Goal: Contribute content: Add original content to the website for others to see

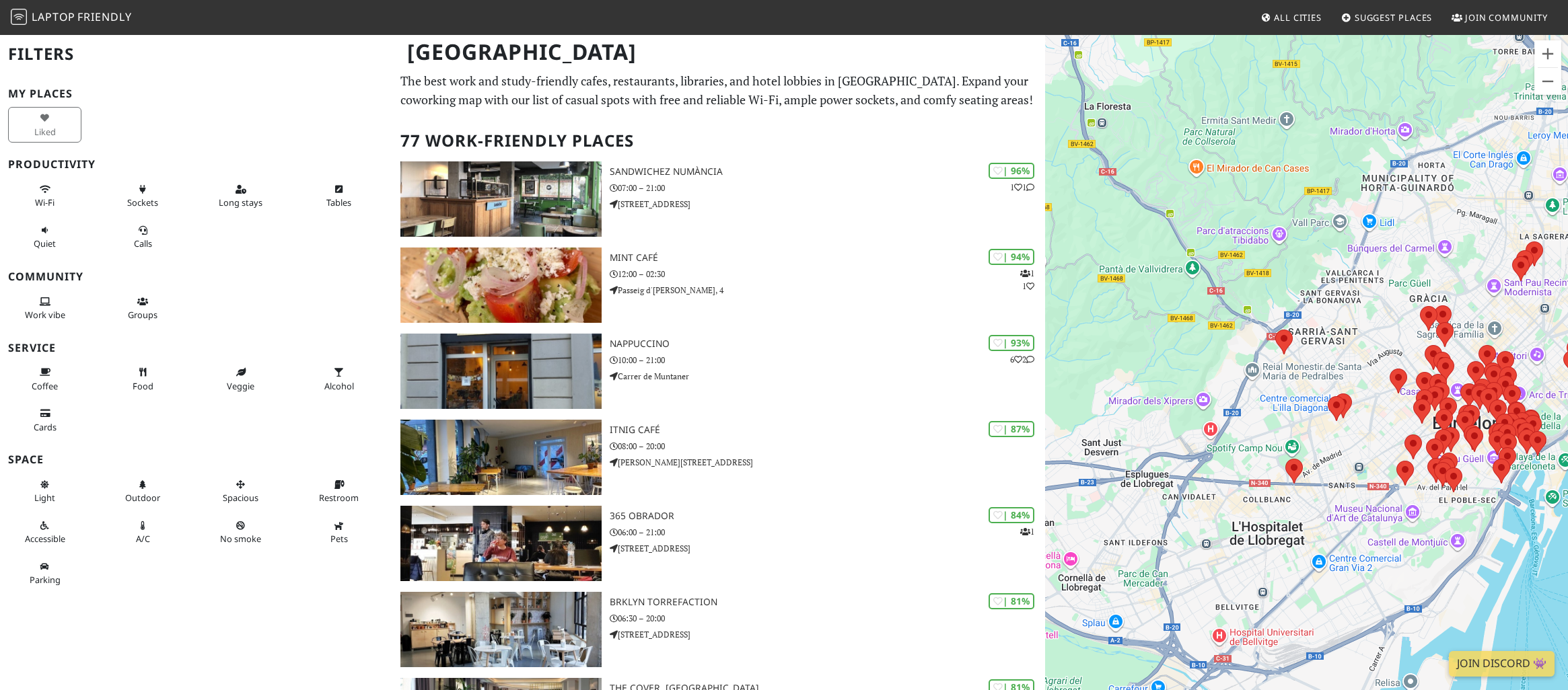
click at [1379, 26] on link "Suggest Places" at bounding box center [1387, 17] width 102 height 24
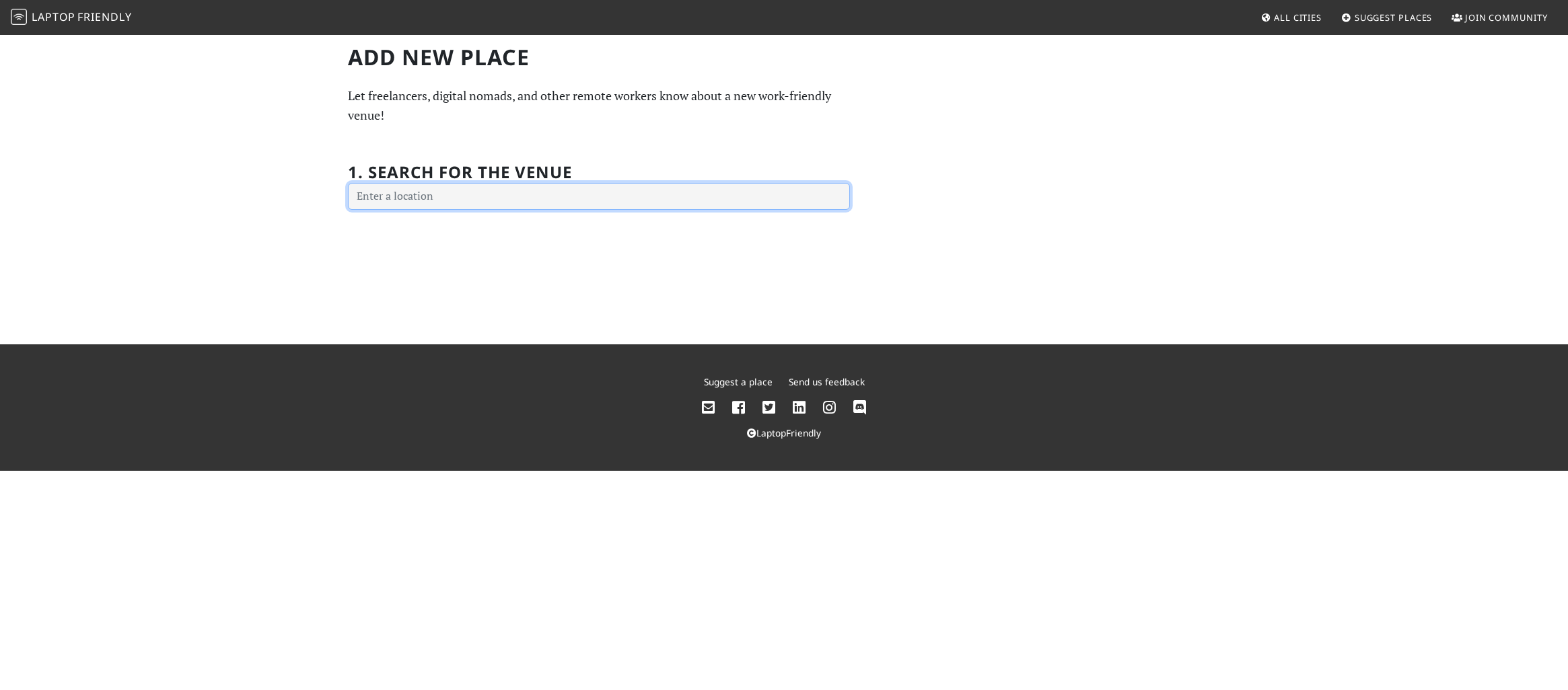
click at [475, 194] on input "text" at bounding box center [599, 196] width 502 height 27
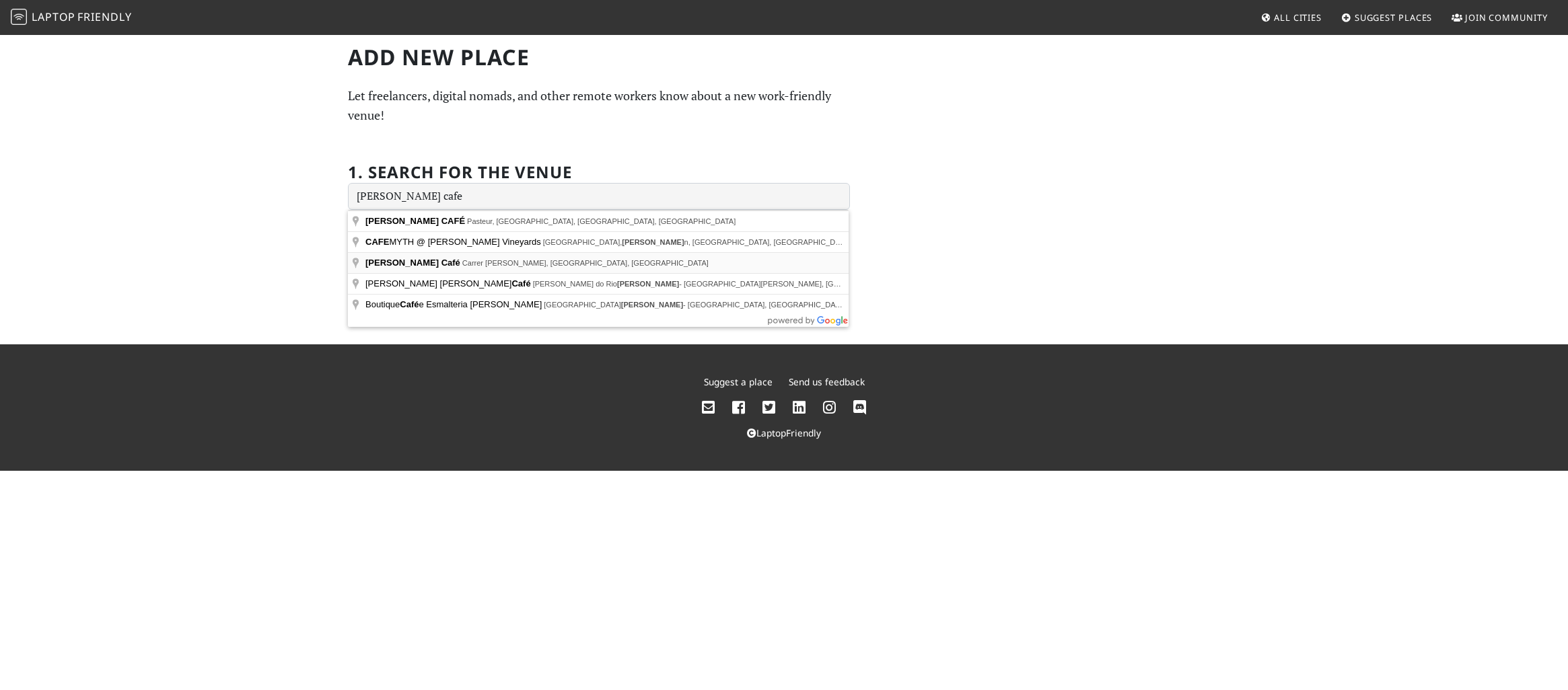
type input "Manso's Café, Carrer de Manso, Barcelona, Spain"
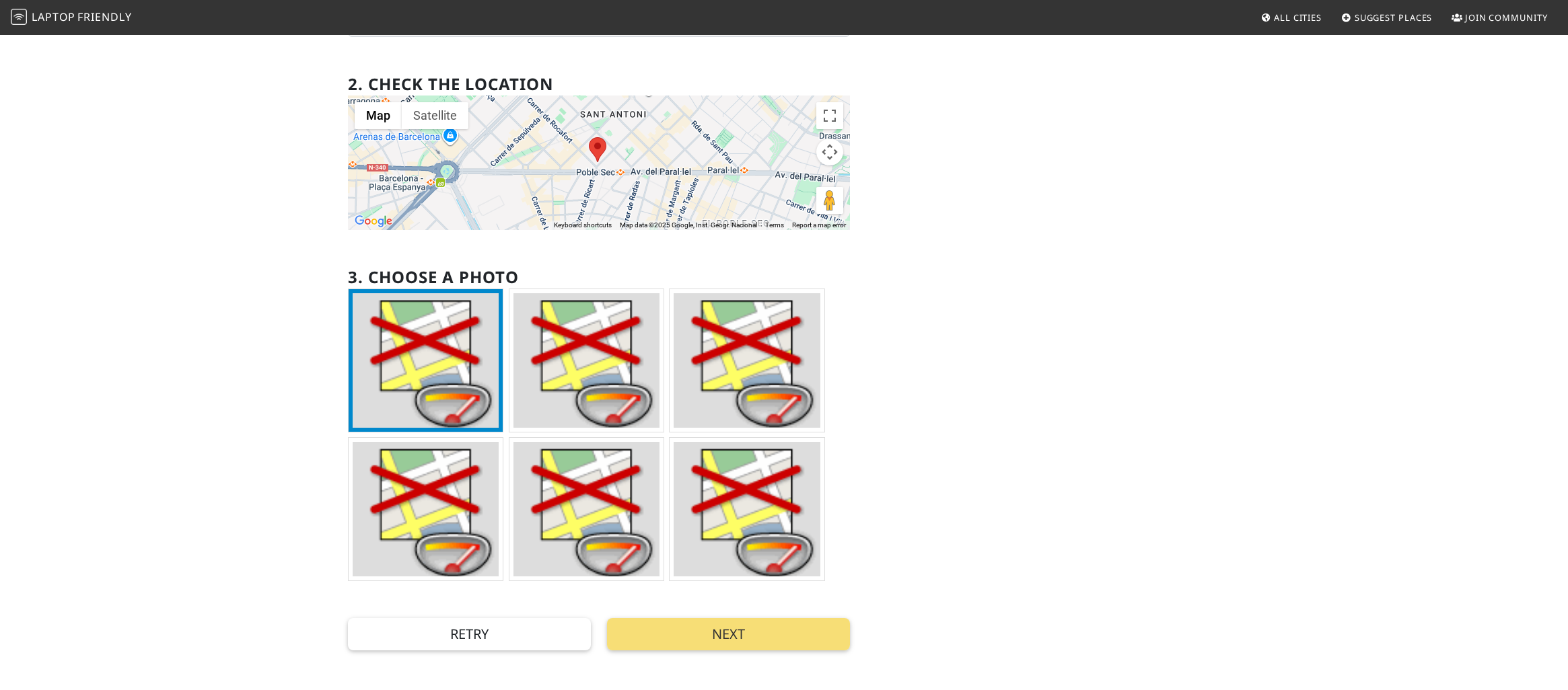
scroll to position [178, 0]
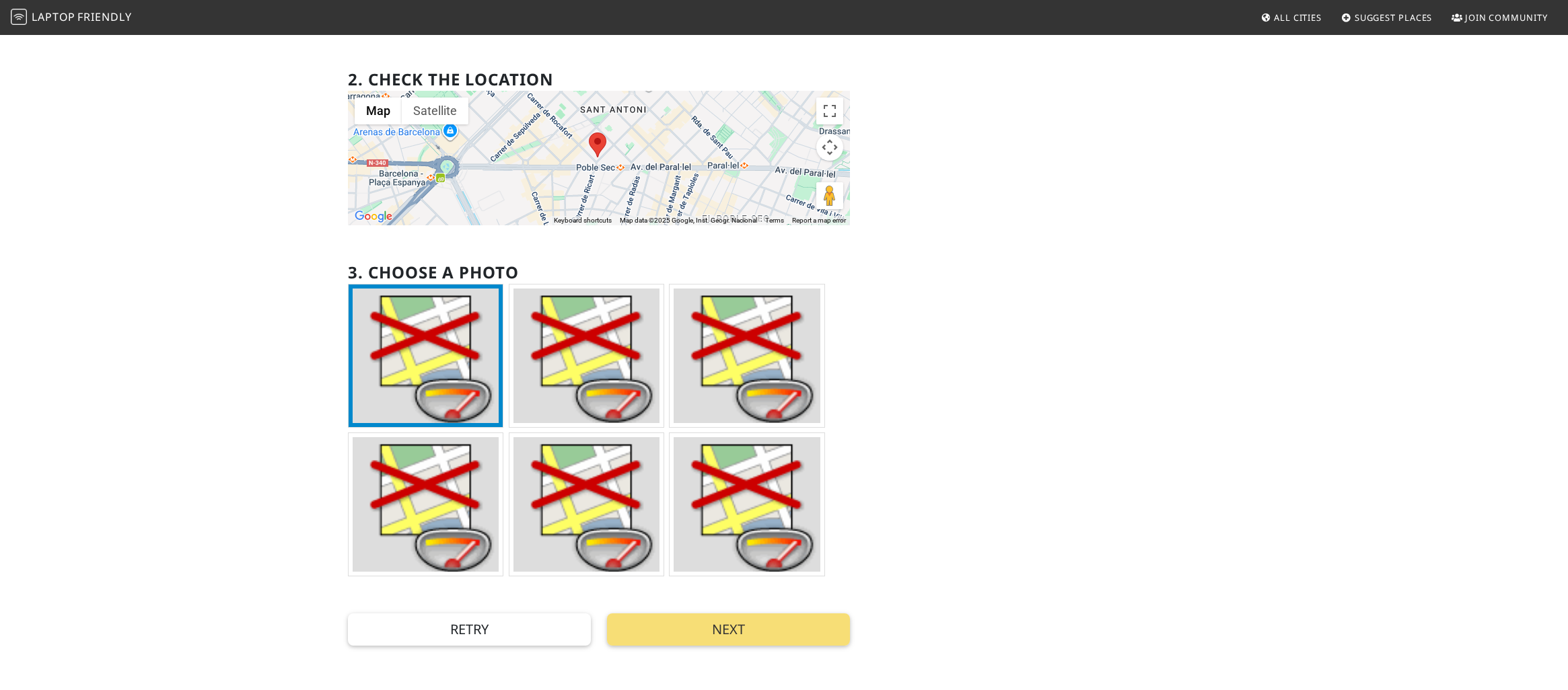
click at [580, 499] on img at bounding box center [586, 504] width 146 height 135
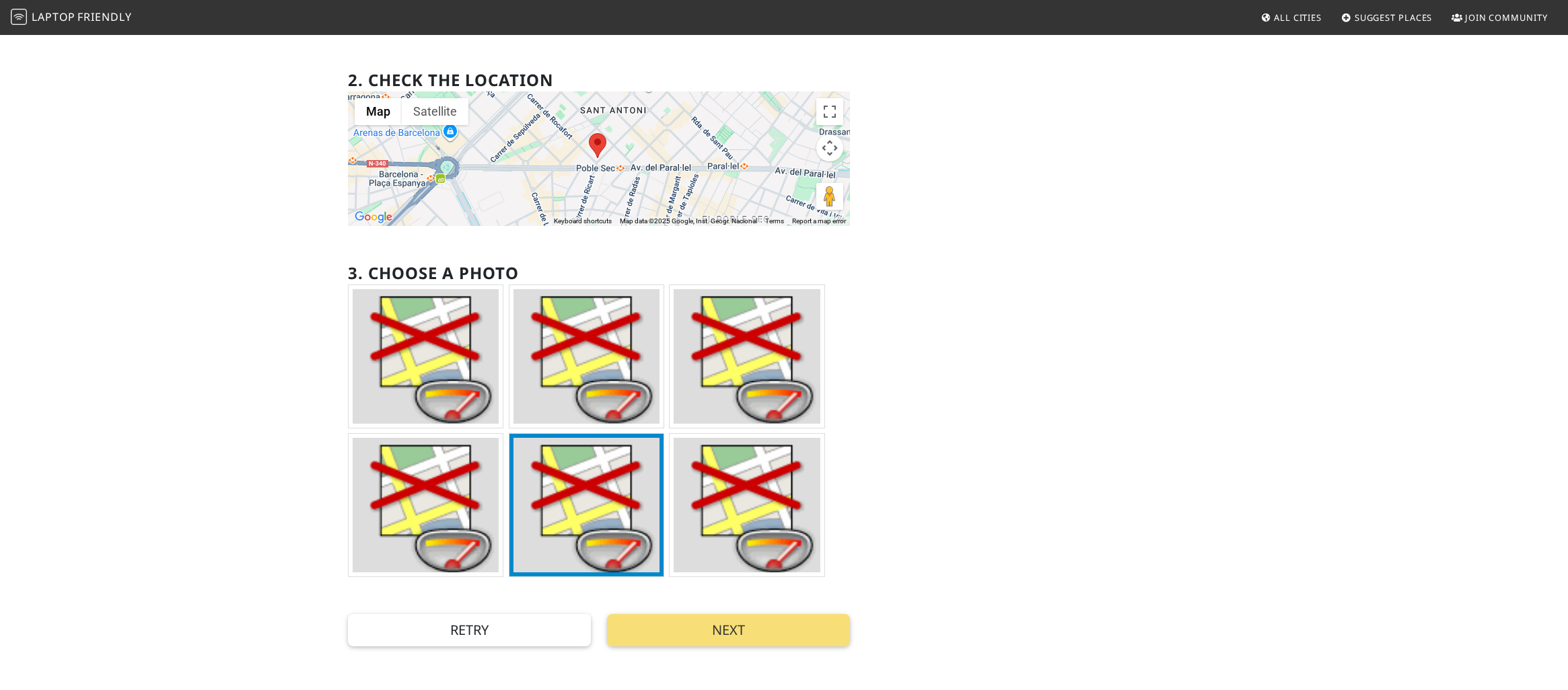
click at [778, 648] on div "Add new Place Let freelancers, digital nomads, and other remote workers know ab…" at bounding box center [784, 279] width 1568 height 844
click at [773, 636] on button "Next" at bounding box center [728, 630] width 243 height 32
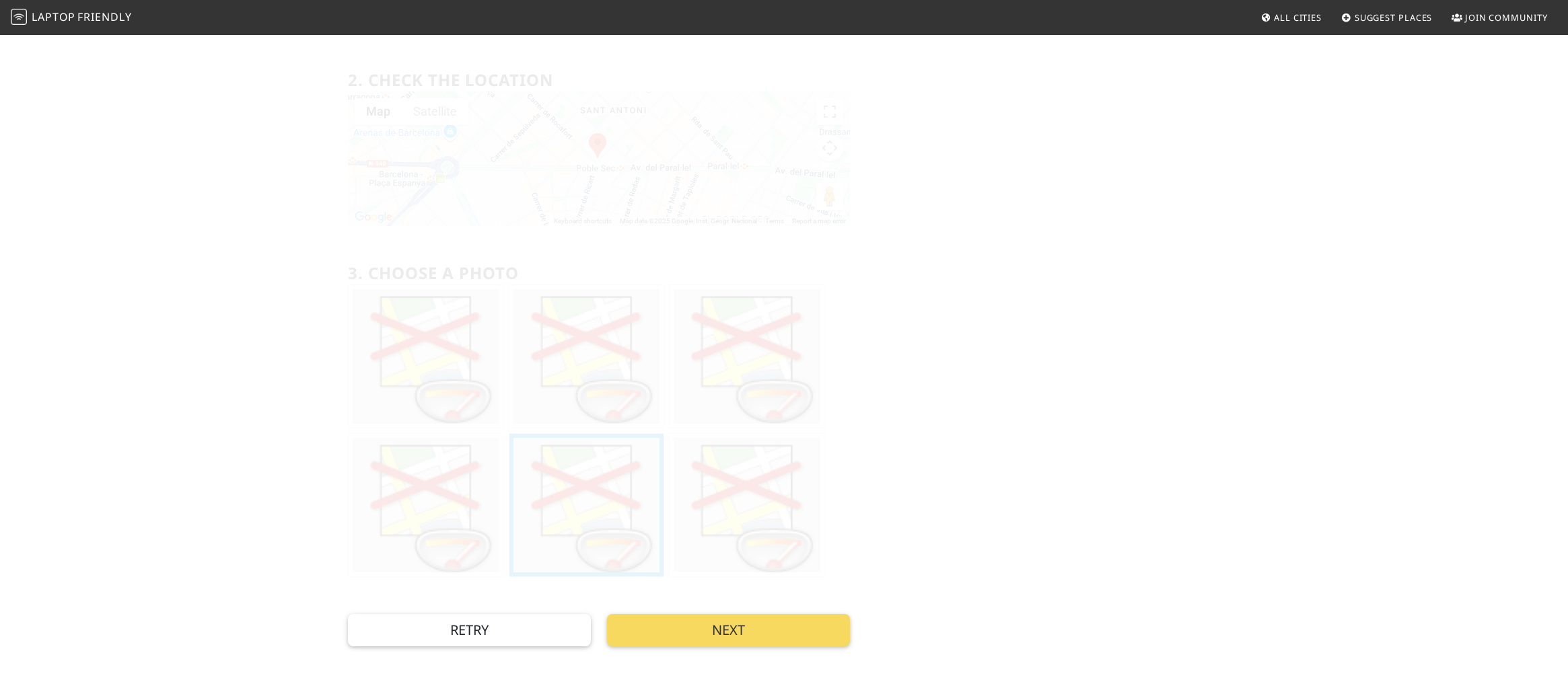
scroll to position [0, 0]
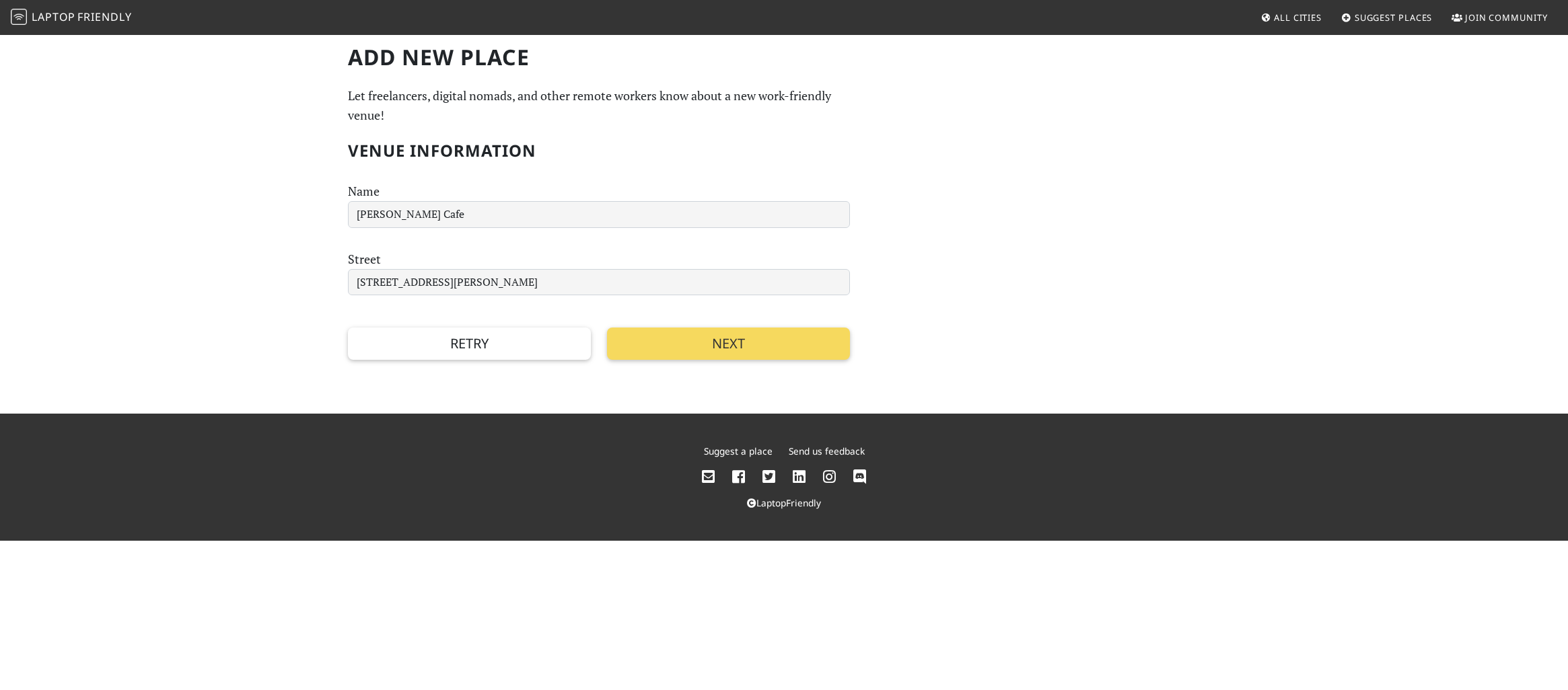
click at [706, 347] on button "Next" at bounding box center [728, 343] width 243 height 32
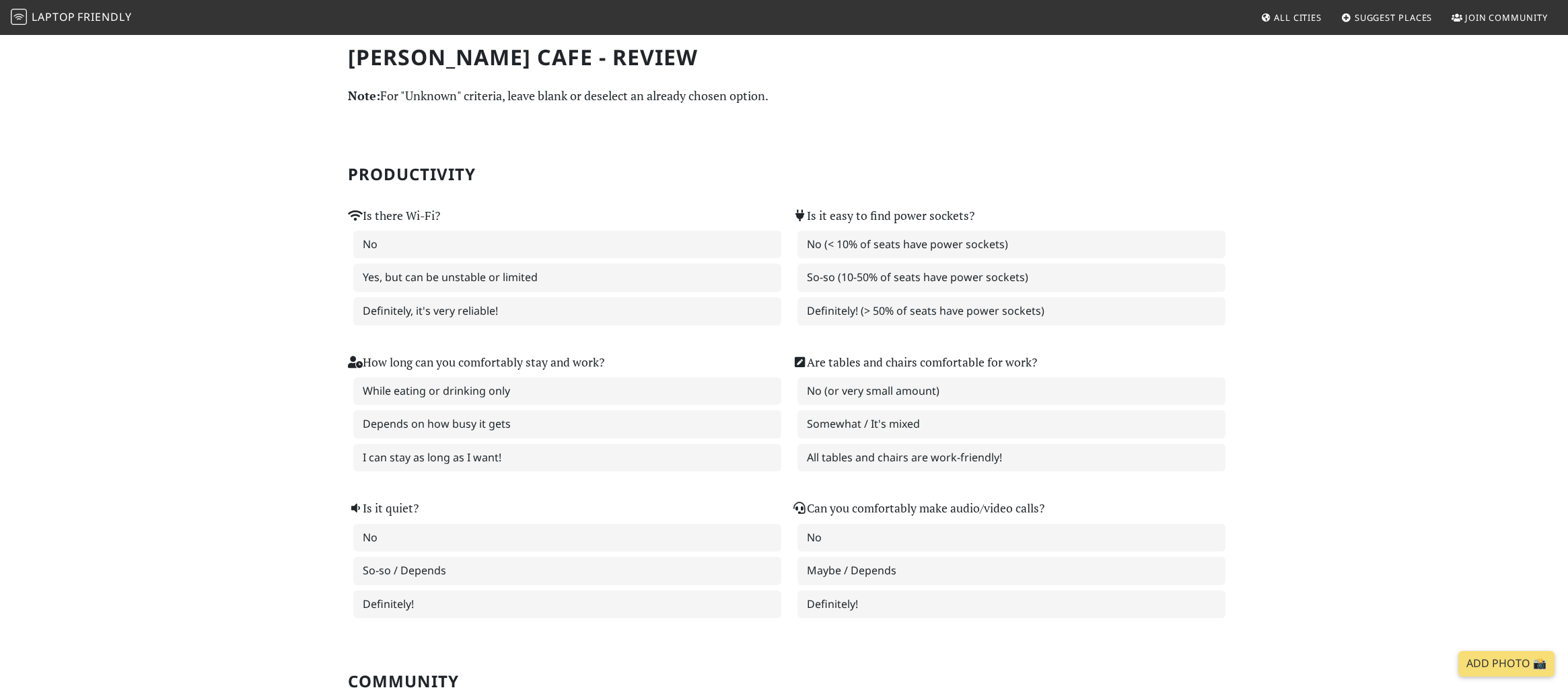
click at [51, 20] on span "Laptop" at bounding box center [53, 17] width 44 height 15
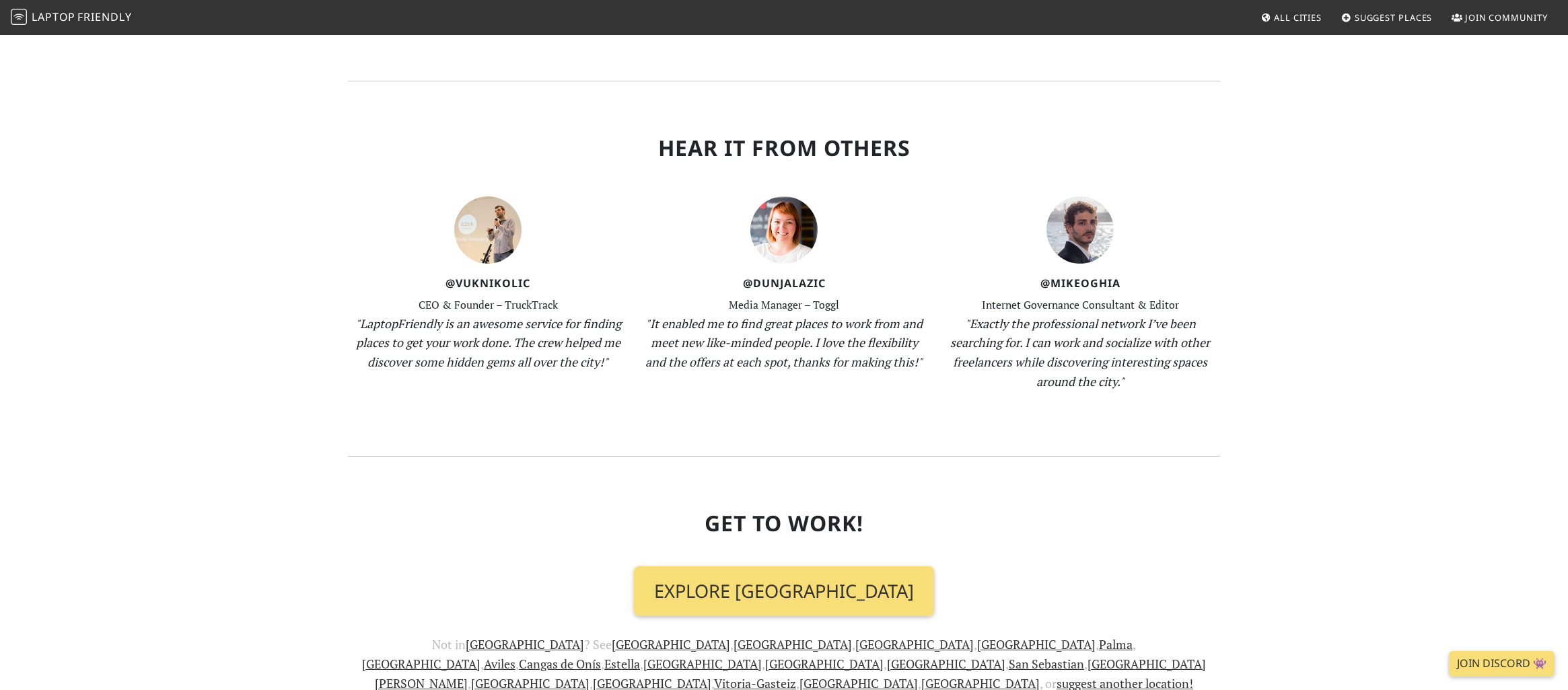
scroll to position [1333, 0]
click at [797, 567] on link "Explore Barcelona" at bounding box center [784, 592] width 300 height 50
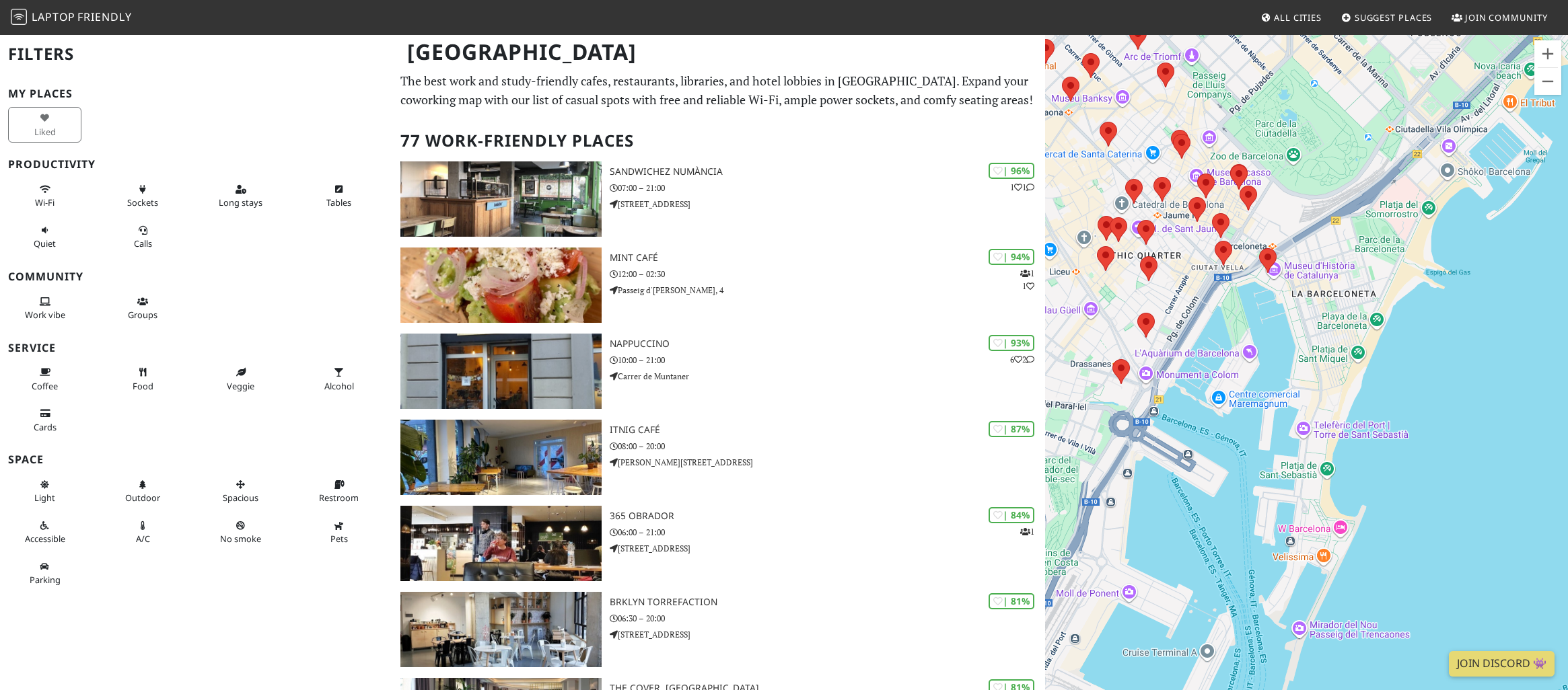
drag, startPoint x: 1302, startPoint y: 480, endPoint x: 1383, endPoint y: 316, distance: 182.9
click at [1383, 316] on div at bounding box center [1306, 378] width 523 height 690
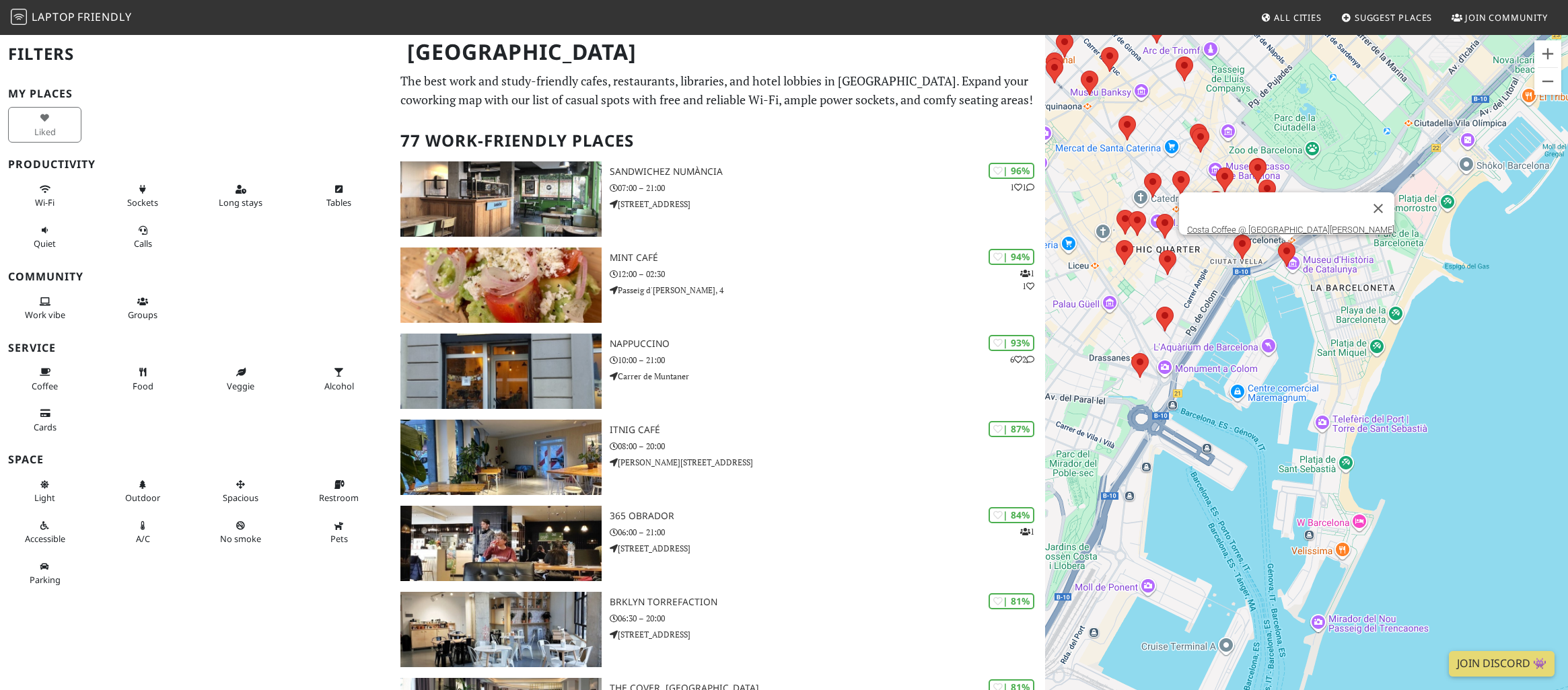
click at [1278, 242] on area at bounding box center [1278, 242] width 0 height 0
click at [1362, 194] on button "Close" at bounding box center [1378, 209] width 32 height 32
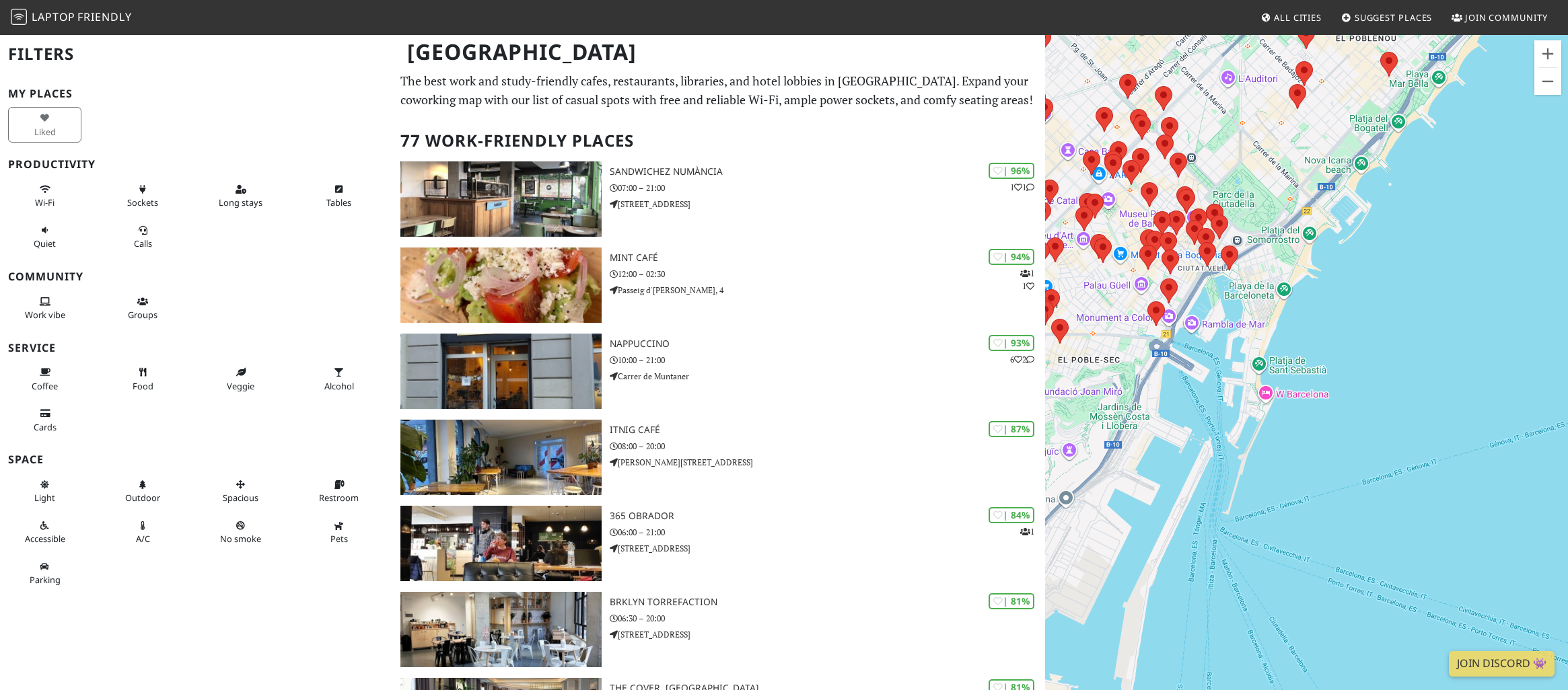
click at [1122, 309] on div at bounding box center [1306, 378] width 523 height 690
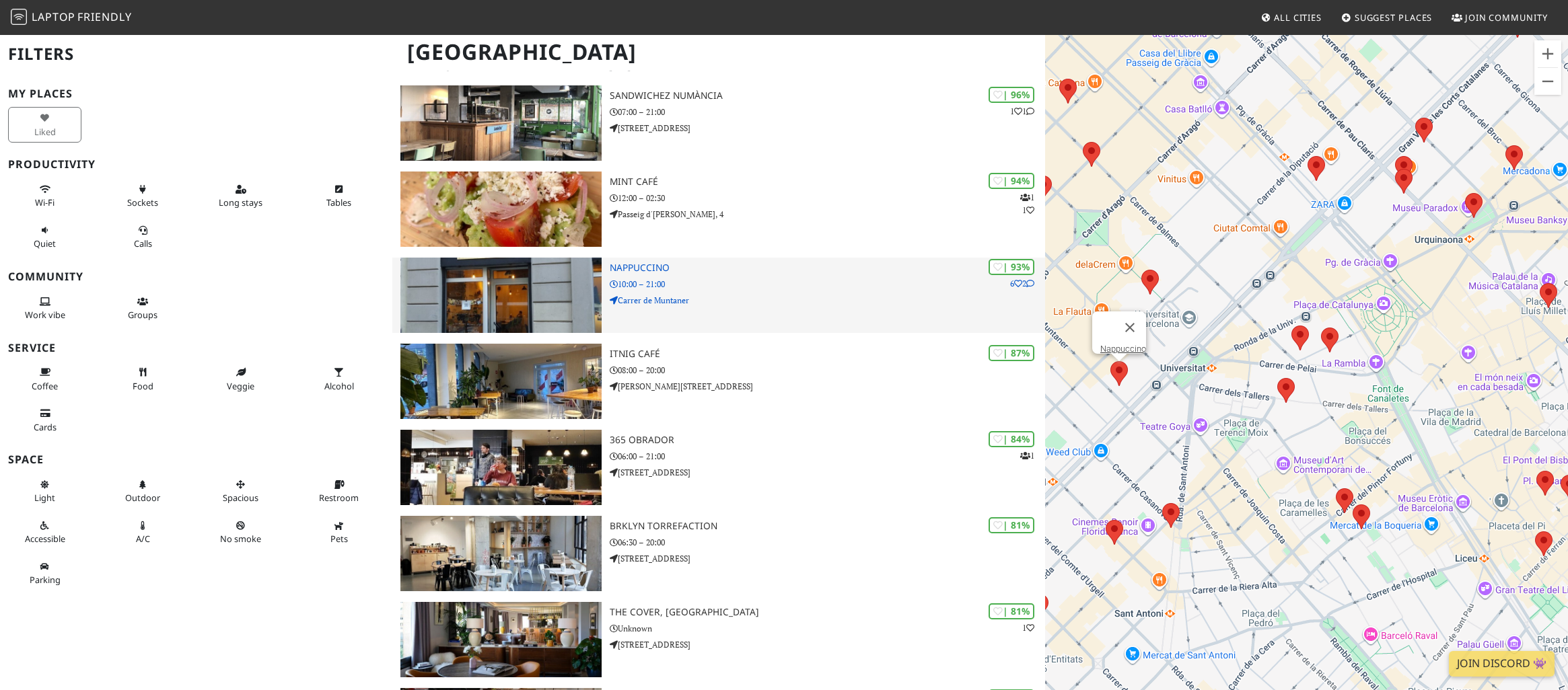
scroll to position [78, 0]
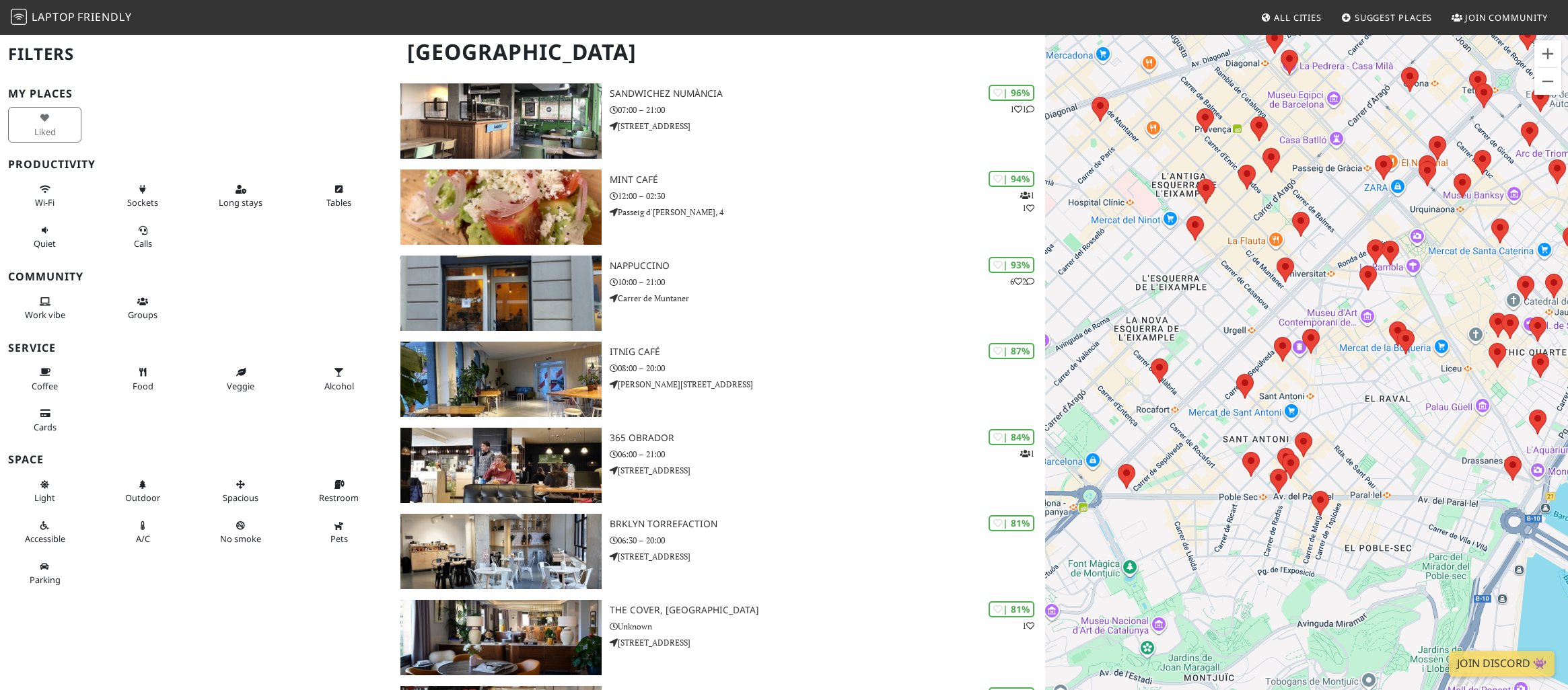
drag, startPoint x: 1318, startPoint y: 540, endPoint x: 1354, endPoint y: 387, distance: 157.2
click at [1354, 387] on div at bounding box center [1306, 378] width 523 height 690
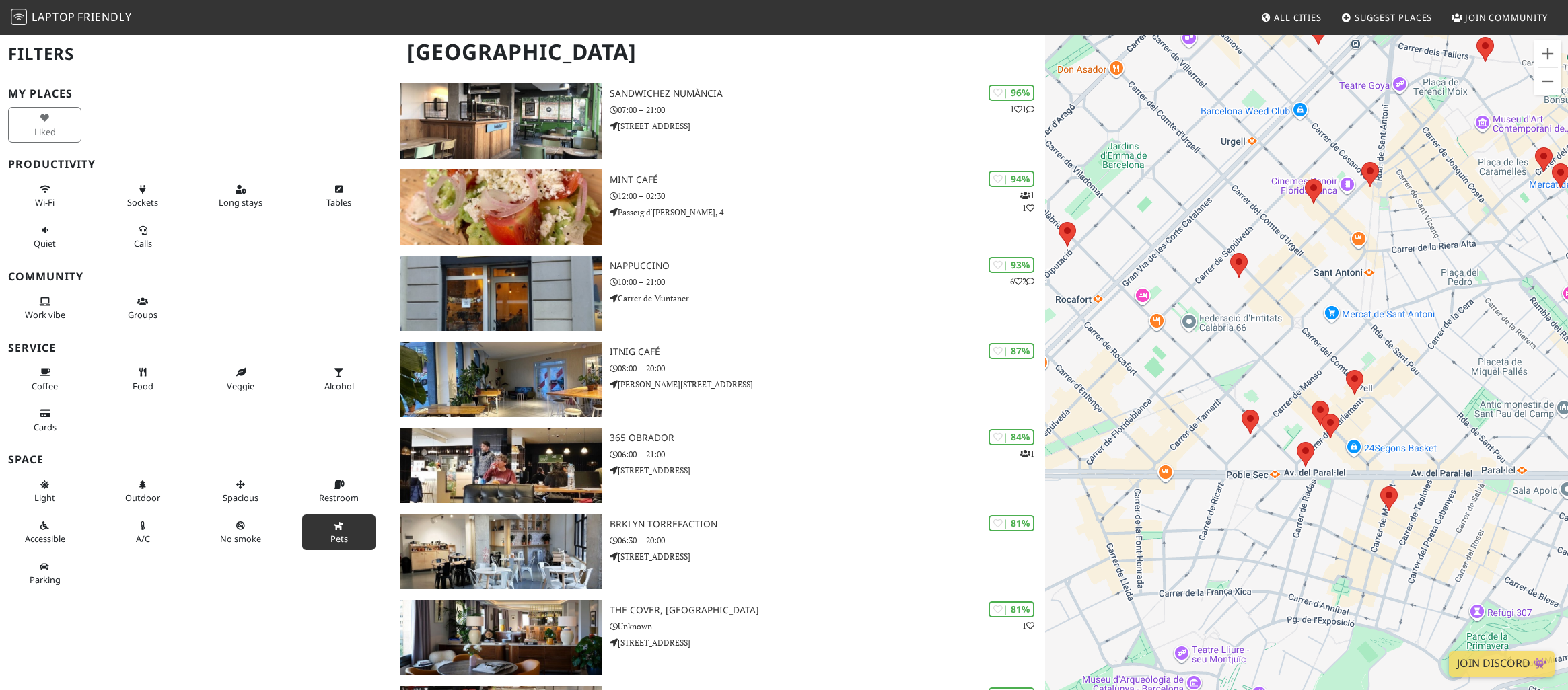
click at [331, 526] on button "Pets" at bounding box center [339, 533] width 73 height 36
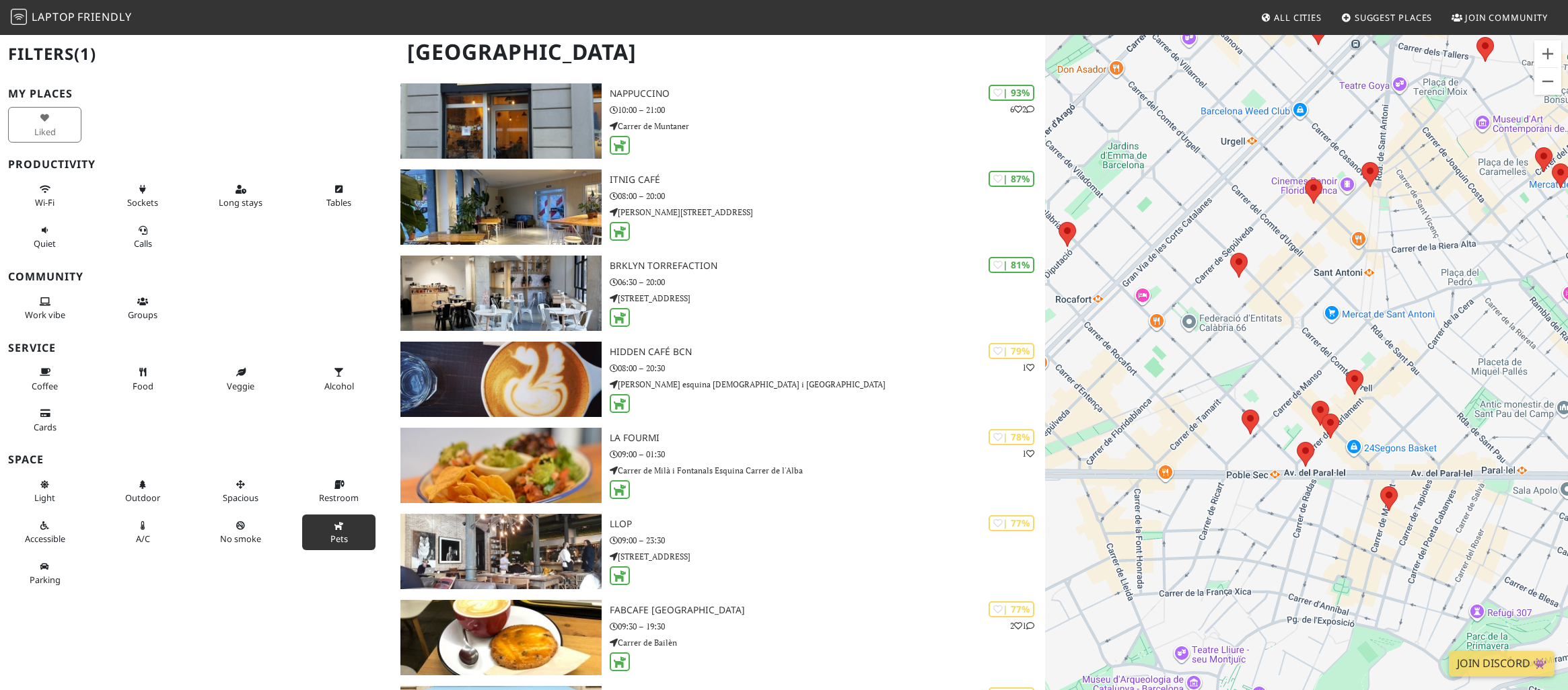
click at [327, 517] on button "Pets" at bounding box center [339, 533] width 73 height 36
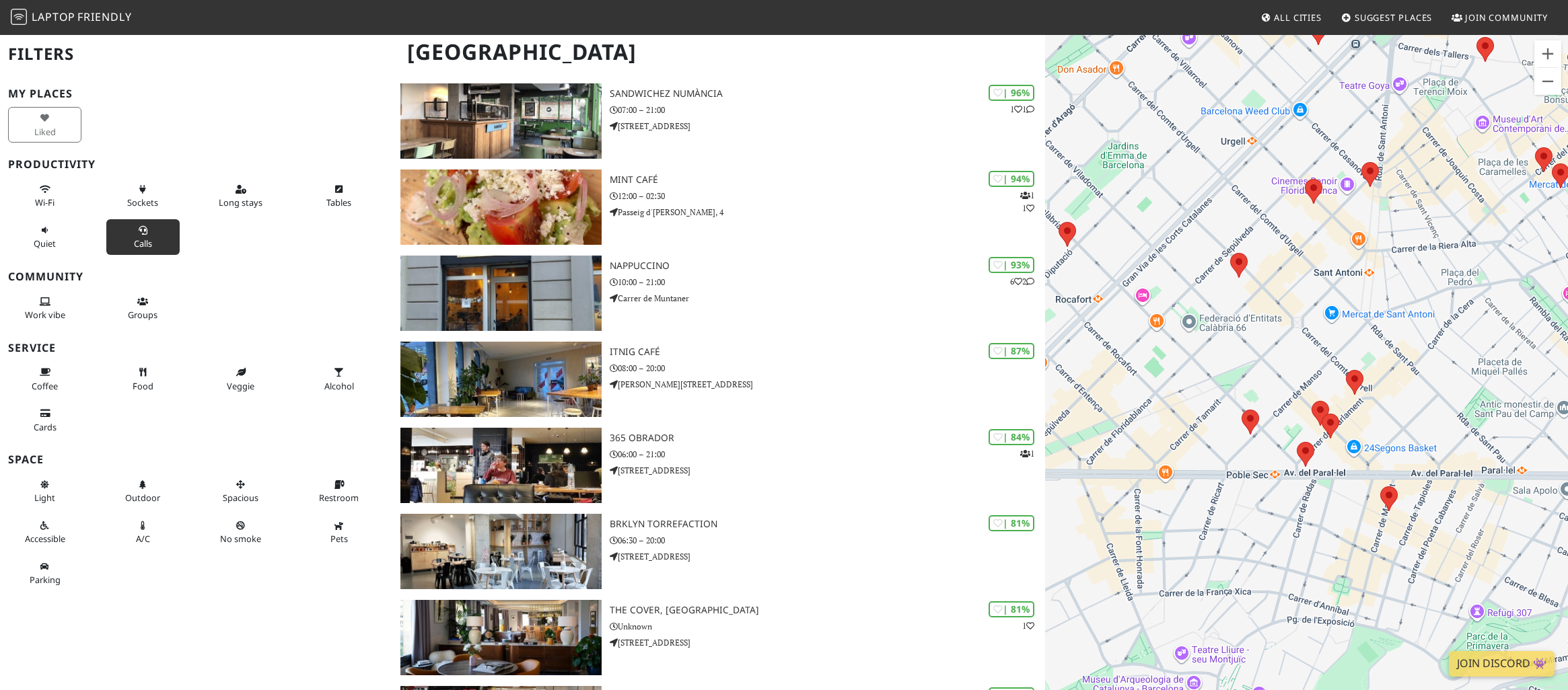
click at [144, 236] on button "Calls" at bounding box center [143, 237] width 73 height 36
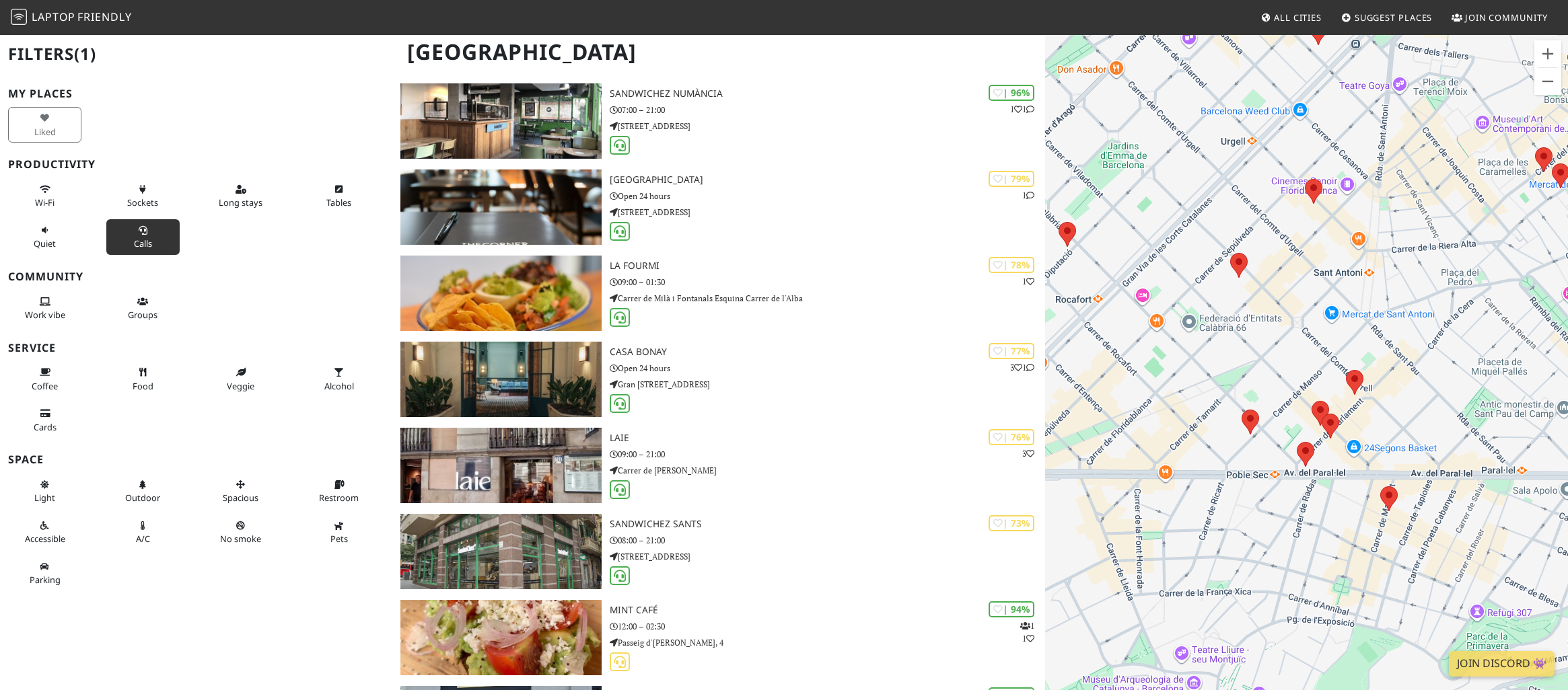
click at [144, 236] on button "Calls" at bounding box center [143, 237] width 73 height 36
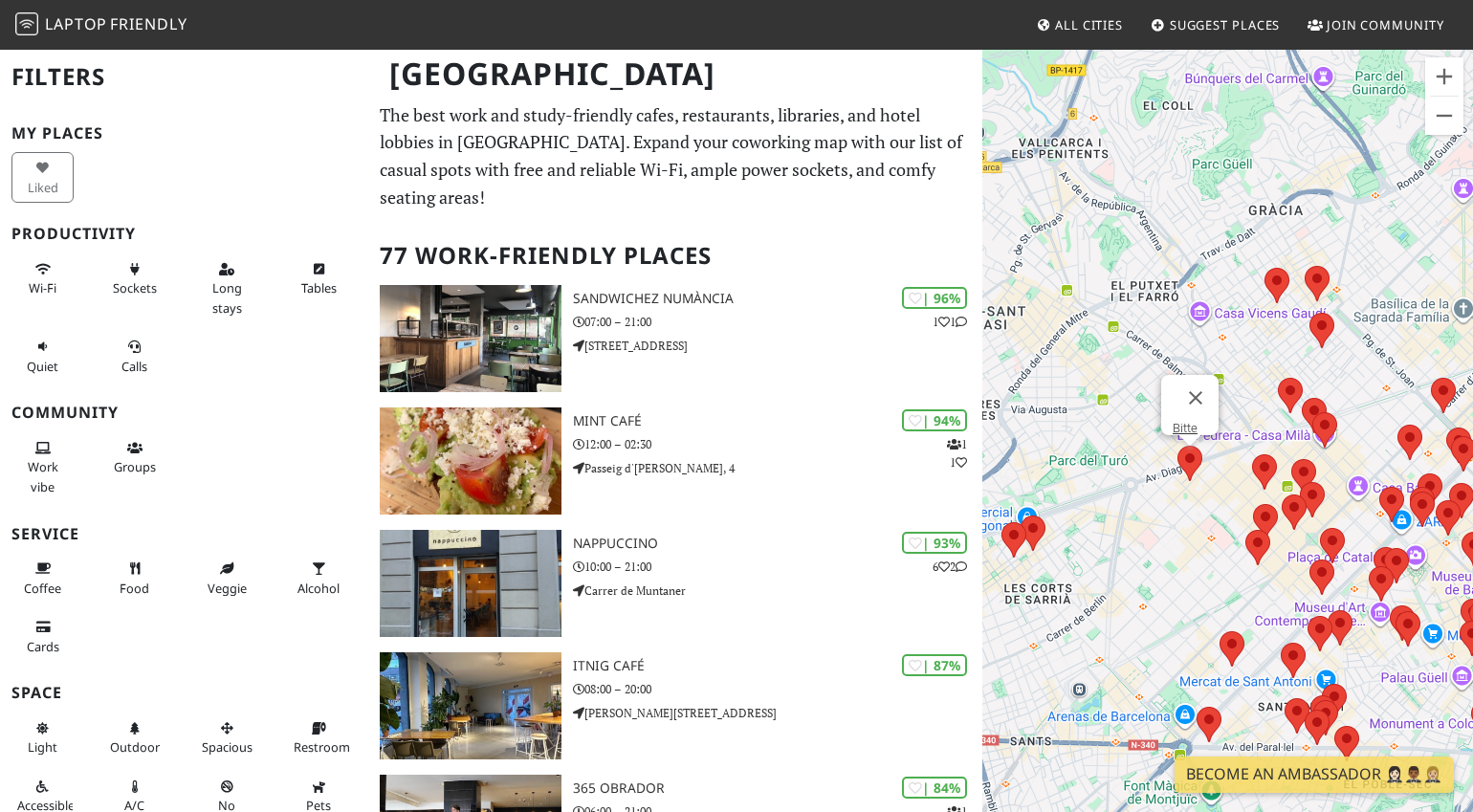
click at [1177, 446] on area at bounding box center [1177, 446] width 0 height 0
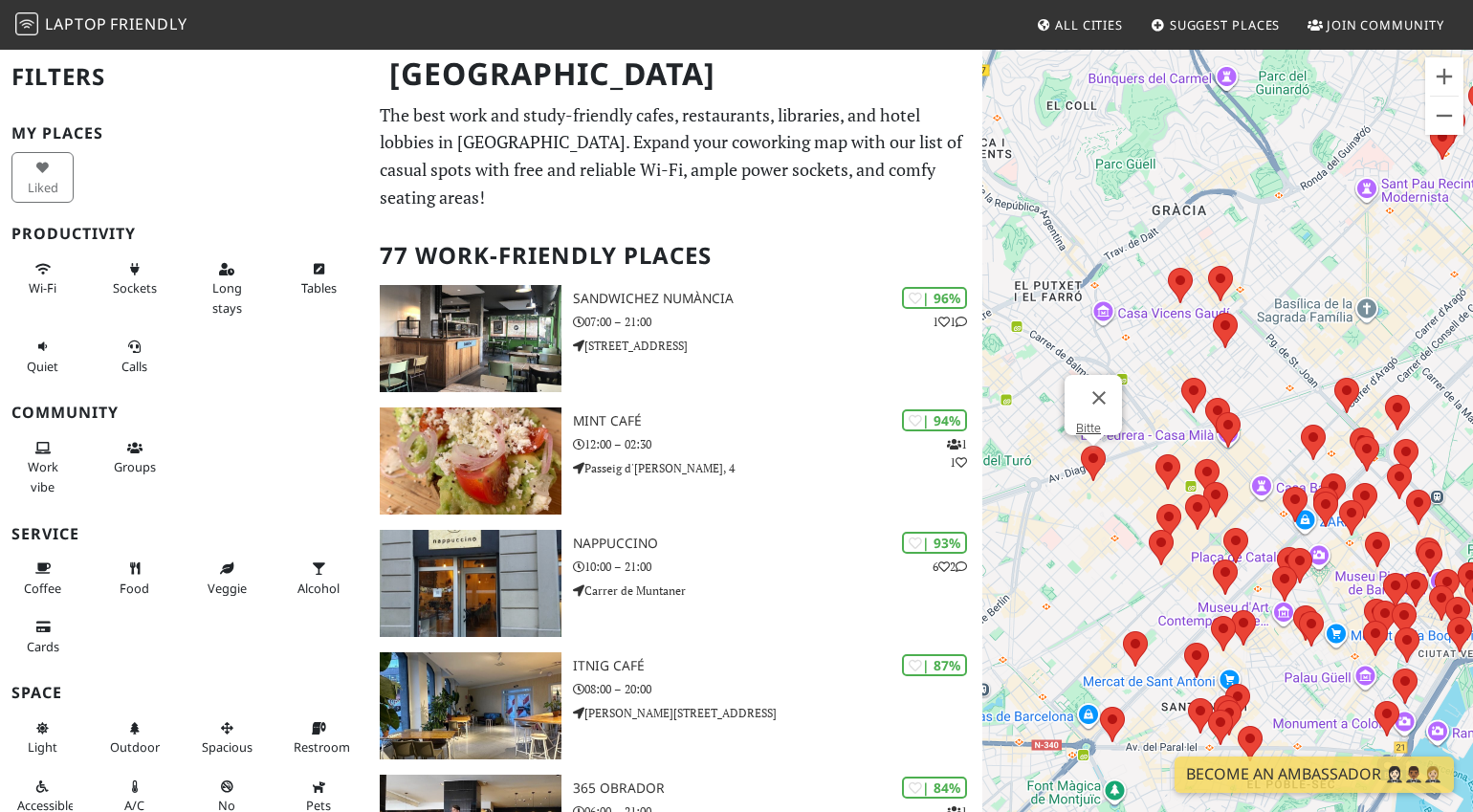
drag, startPoint x: 1362, startPoint y: 511, endPoint x: 1247, endPoint y: 510, distance: 115.0
click at [1247, 510] on div "Bitte" at bounding box center [1228, 454] width 491 height 812
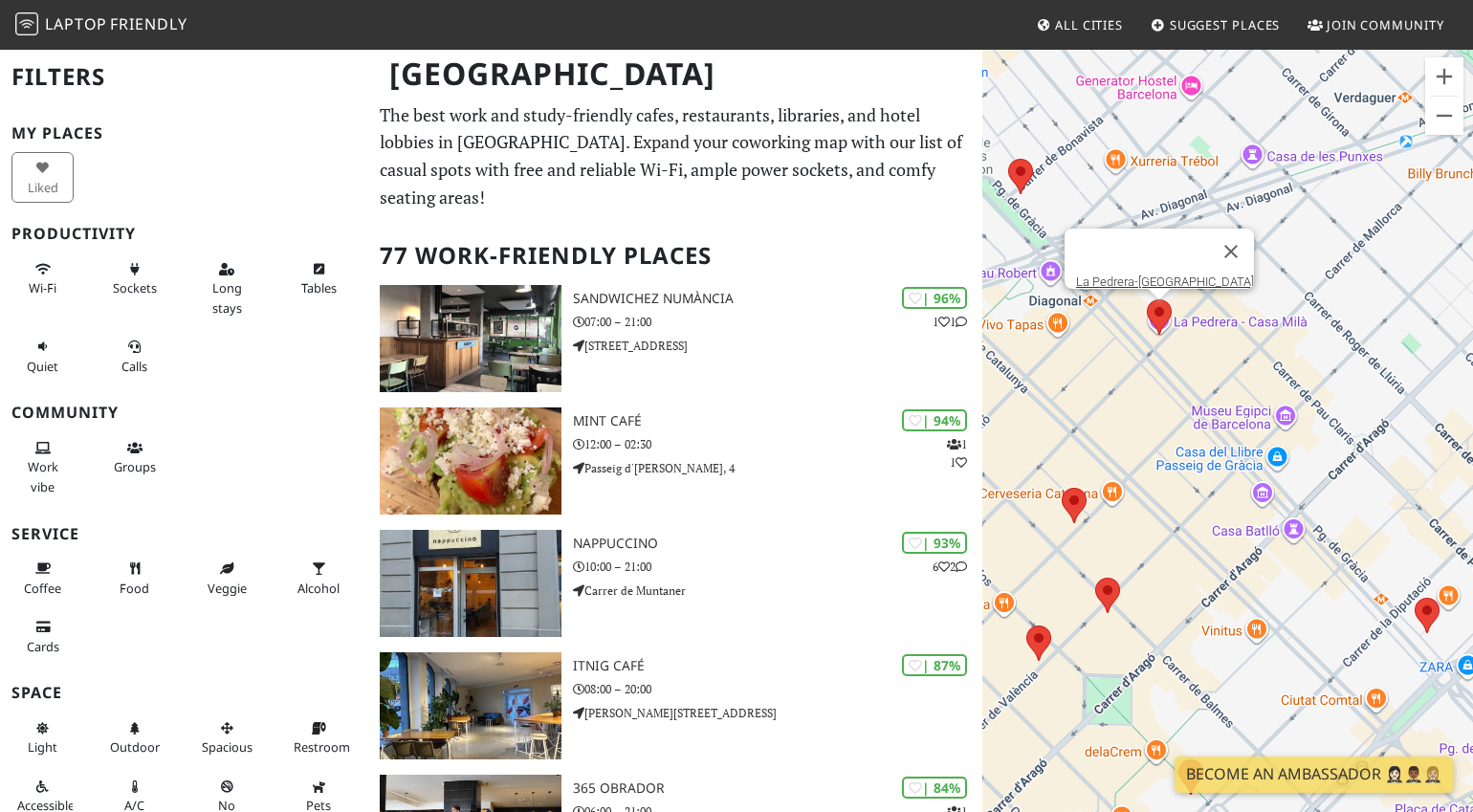
click at [1147, 299] on area at bounding box center [1147, 299] width 0 height 0
click at [1150, 275] on link "La Pedrera-[GEOGRAPHIC_DATA]" at bounding box center [1165, 282] width 178 height 15
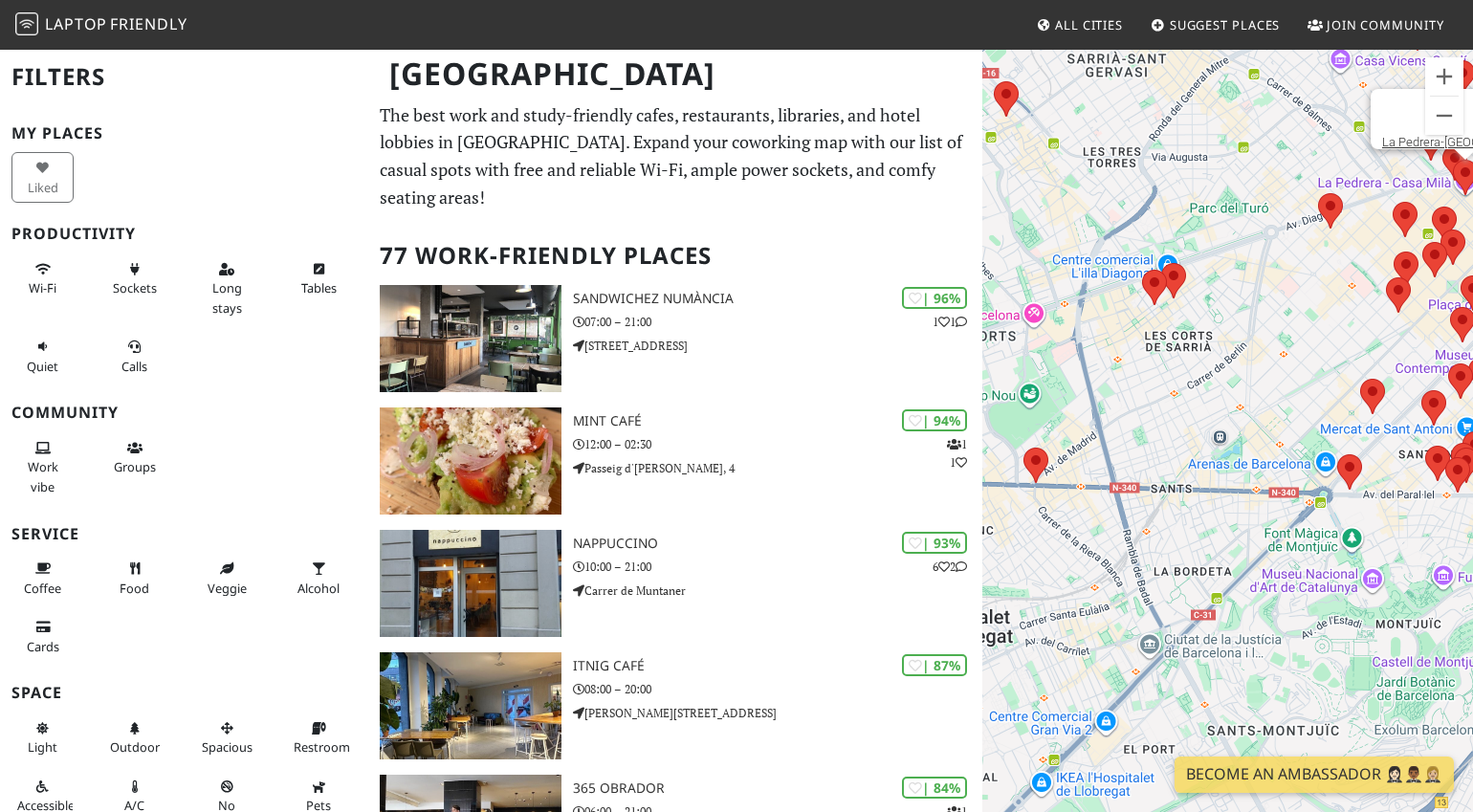
drag, startPoint x: 1329, startPoint y: 567, endPoint x: 1200, endPoint y: 242, distance: 349.7
click at [1200, 242] on div "La Pedrera-[GEOGRAPHIC_DATA]" at bounding box center [1228, 454] width 491 height 812
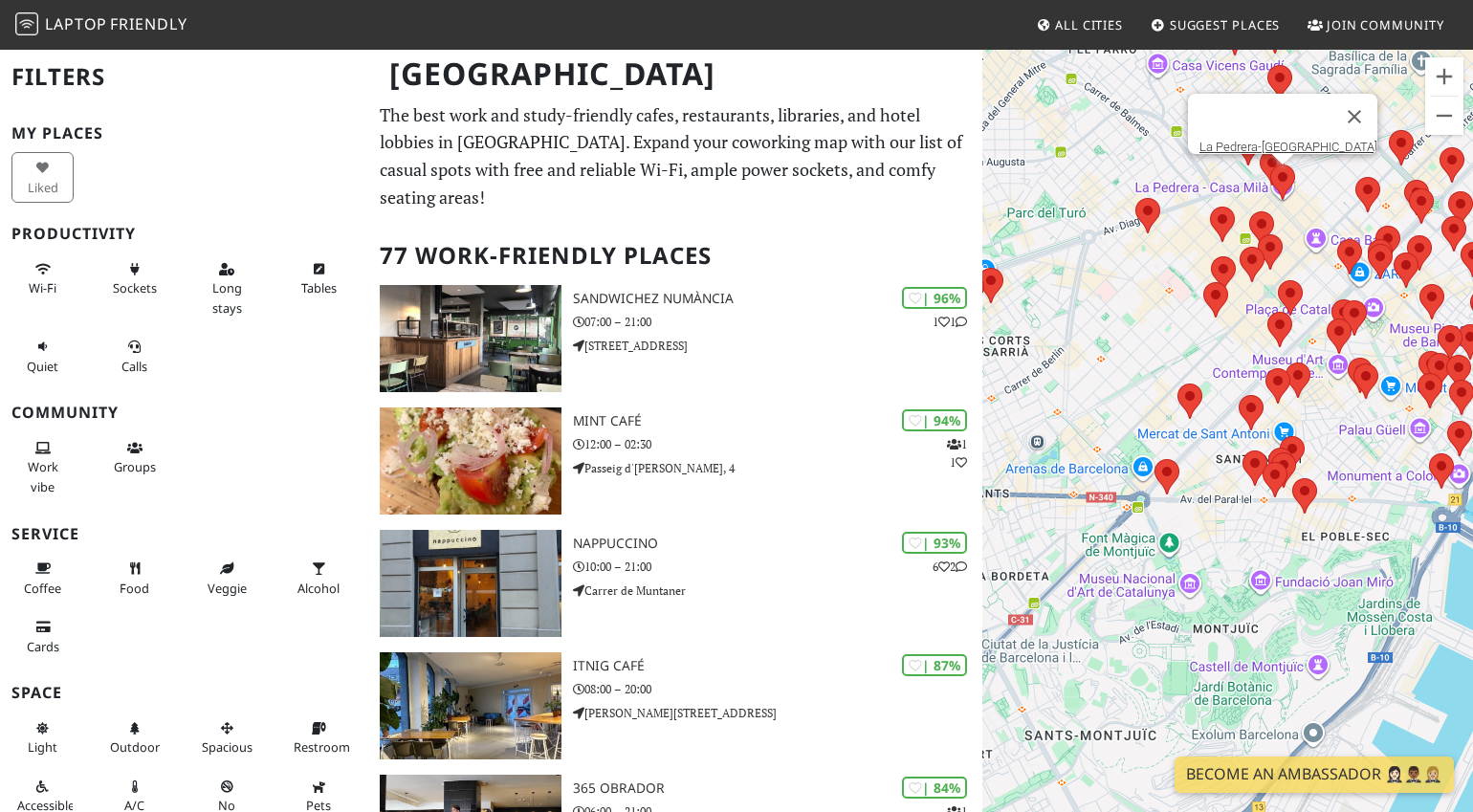
drag, startPoint x: 1369, startPoint y: 401, endPoint x: 1198, endPoint y: 402, distance: 171.0
click at [1199, 403] on div "La Pedrera-[GEOGRAPHIC_DATA]" at bounding box center [1228, 454] width 491 height 812
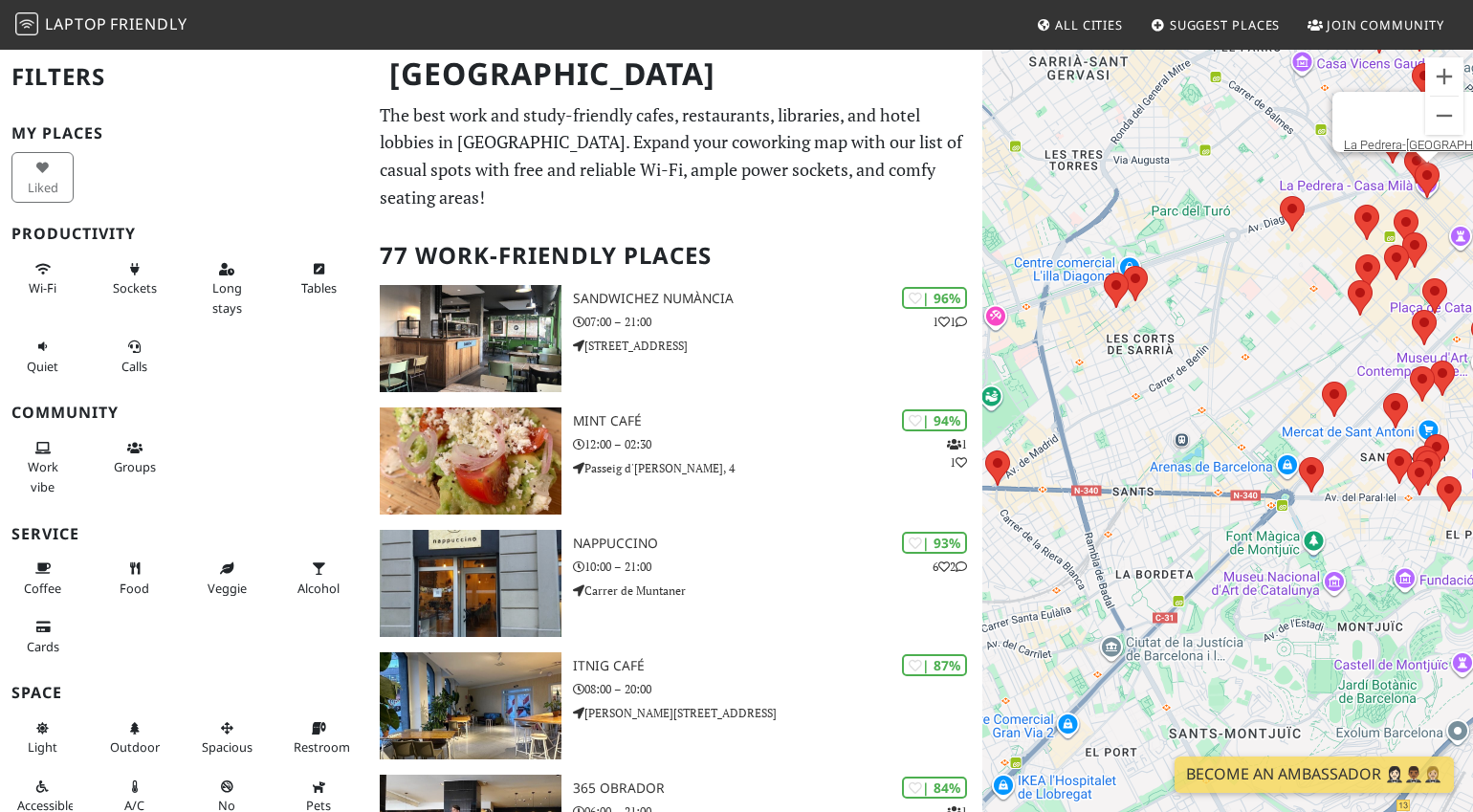
click at [1313, 499] on div "La Pedrera-[GEOGRAPHIC_DATA]" at bounding box center [1228, 454] width 491 height 812
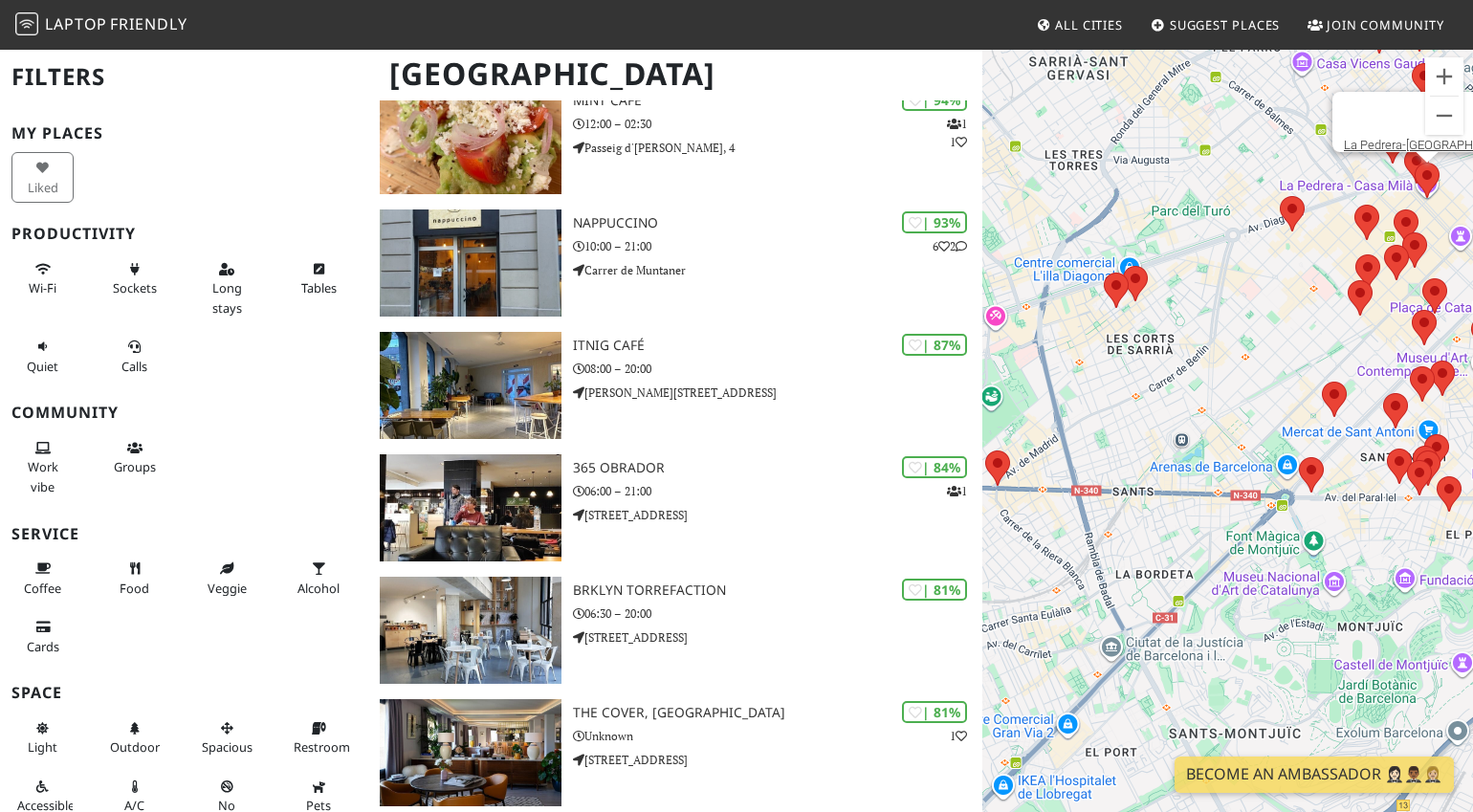
scroll to position [804, 0]
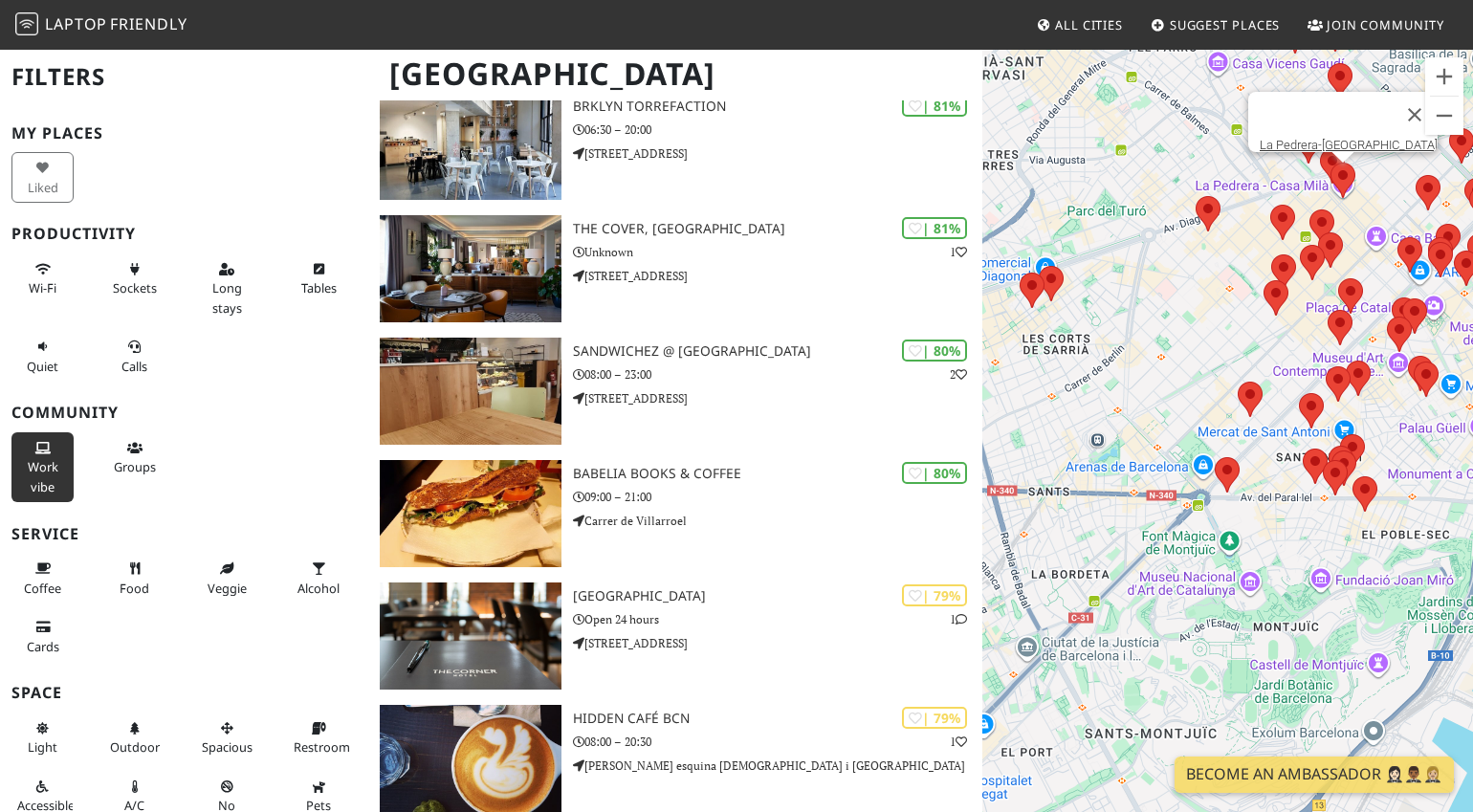
click at [31, 440] on button "Work vibe" at bounding box center [42, 466] width 62 height 70
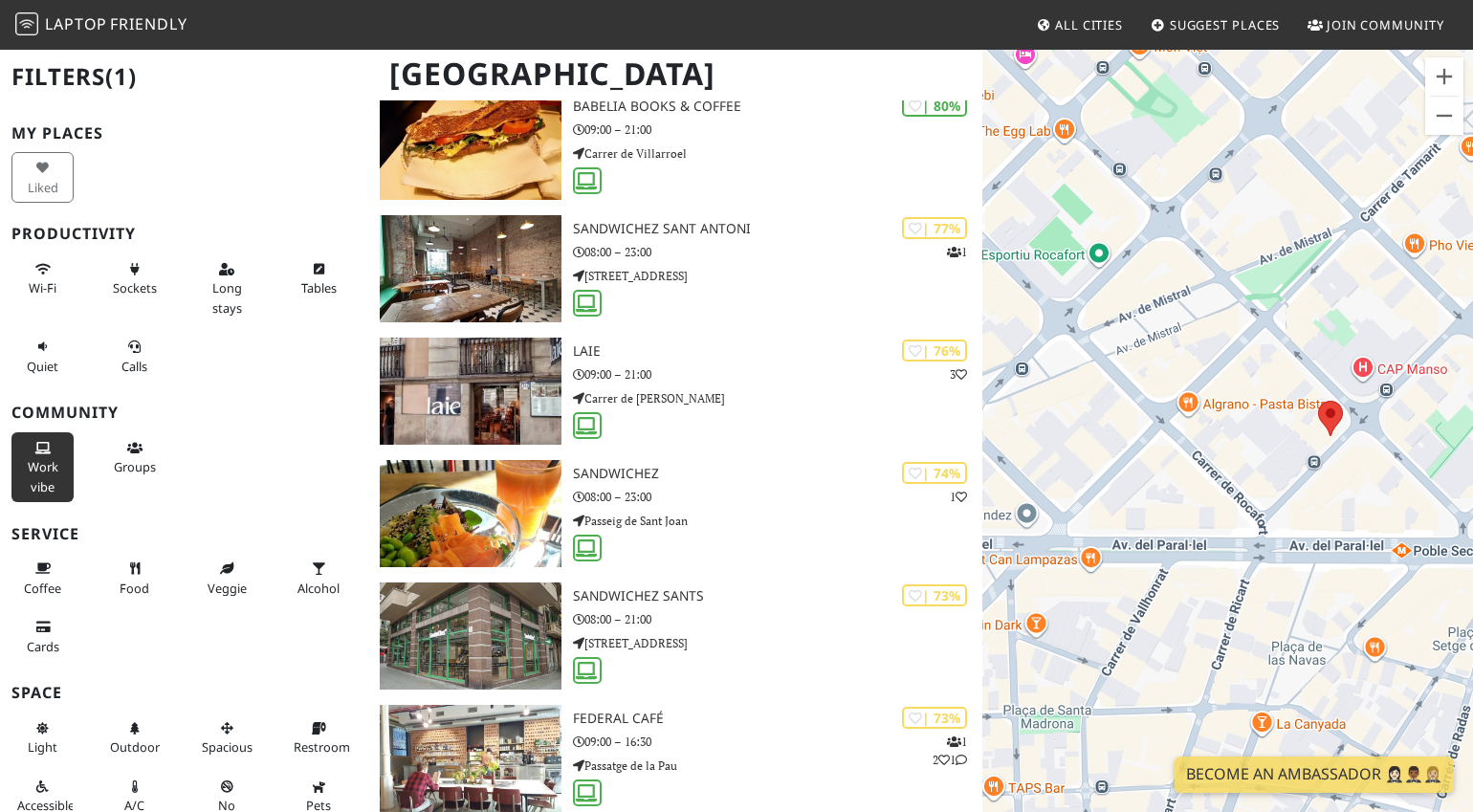
click at [1318, 401] on area at bounding box center [1318, 401] width 0 height 0
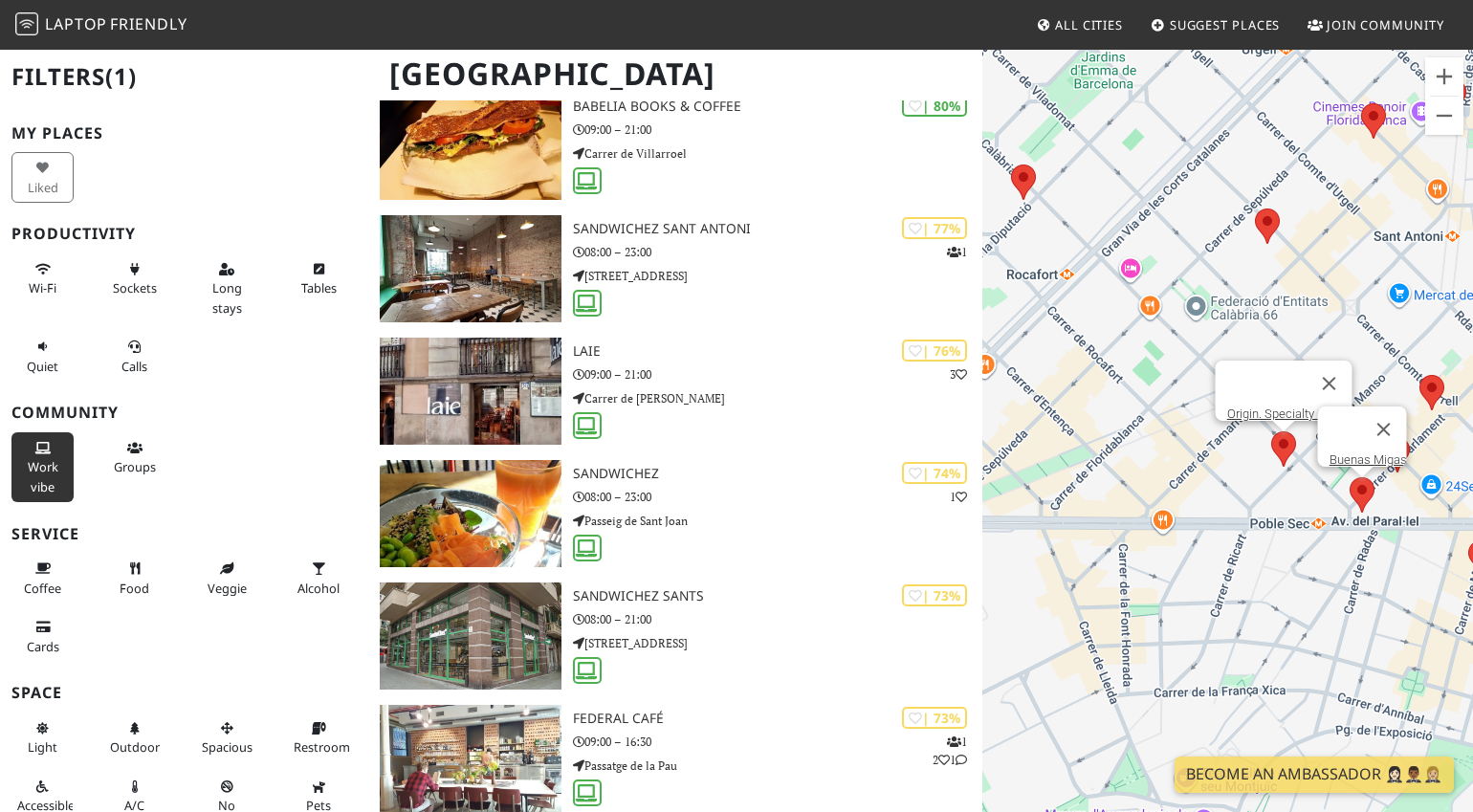
click at [1349, 477] on area at bounding box center [1349, 477] width 0 height 0
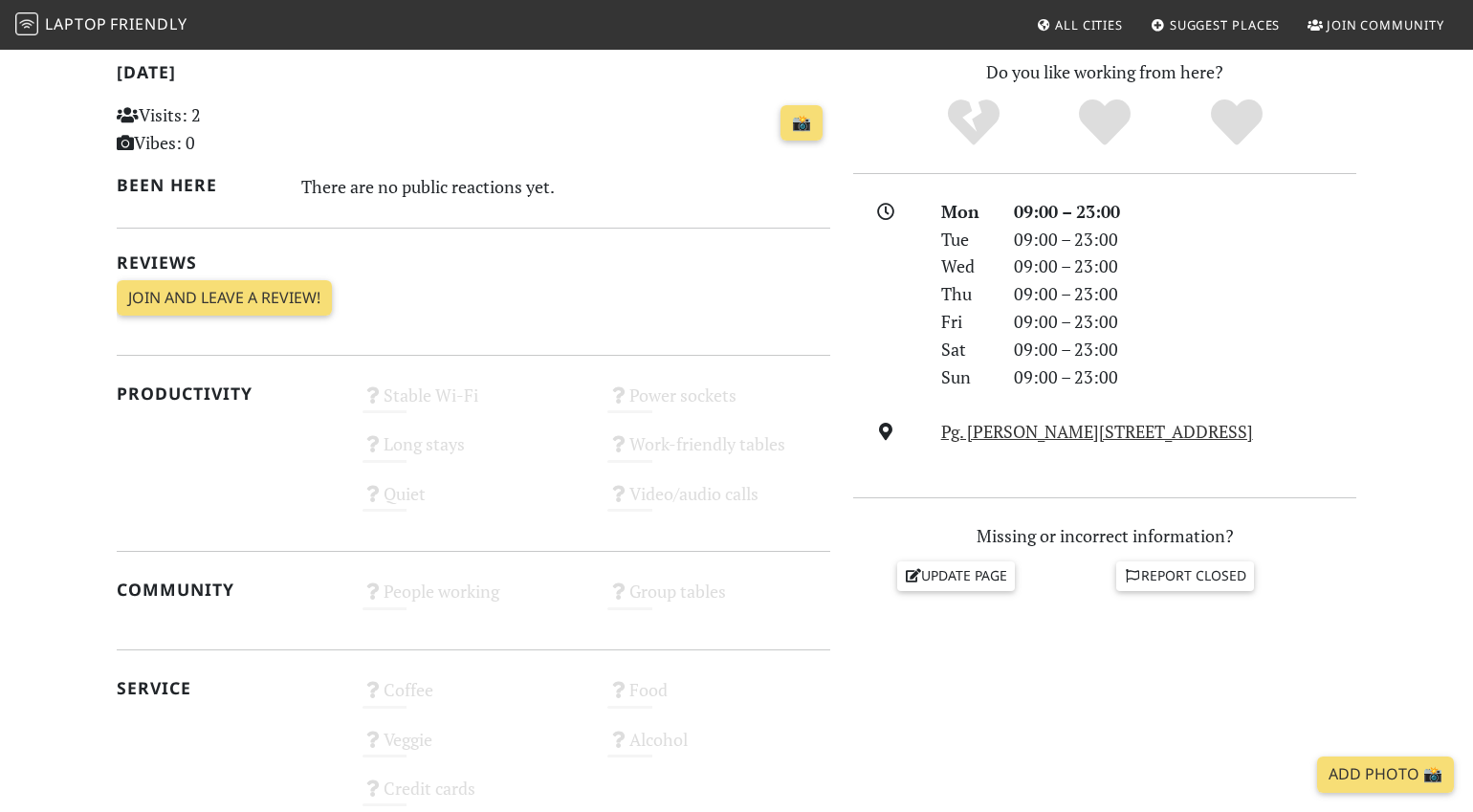
scroll to position [412, 0]
